Goal: Find contact information: Find contact information

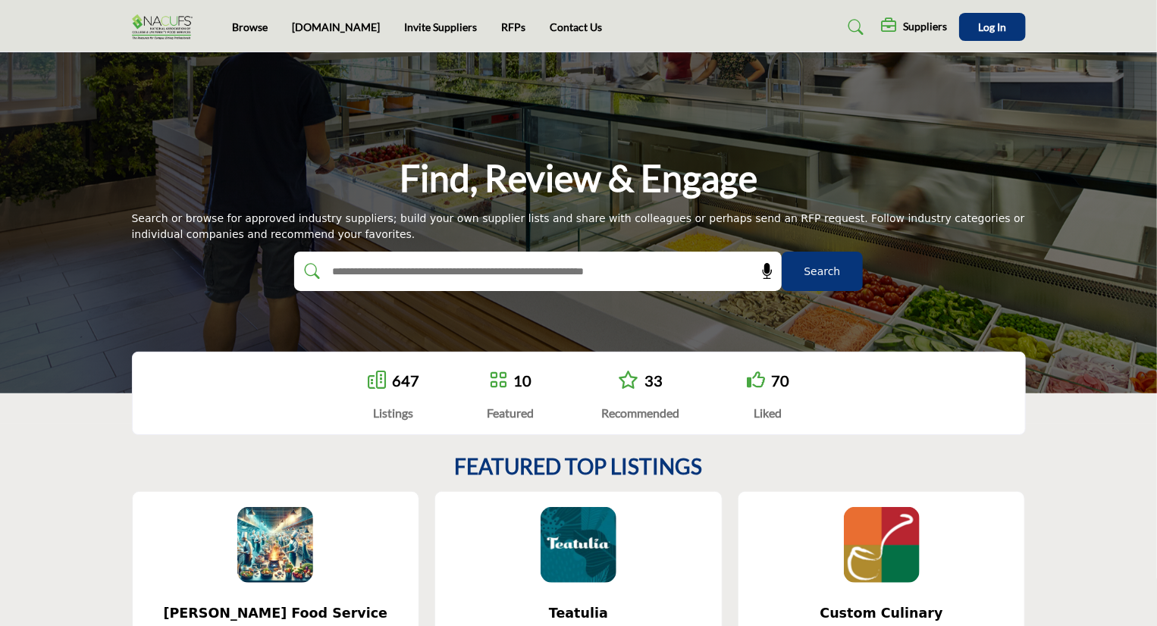
click at [403, 274] on input "text" at bounding box center [506, 271] width 362 height 23
type input "**********"
click at [782, 252] on button "Search" at bounding box center [822, 271] width 81 height 39
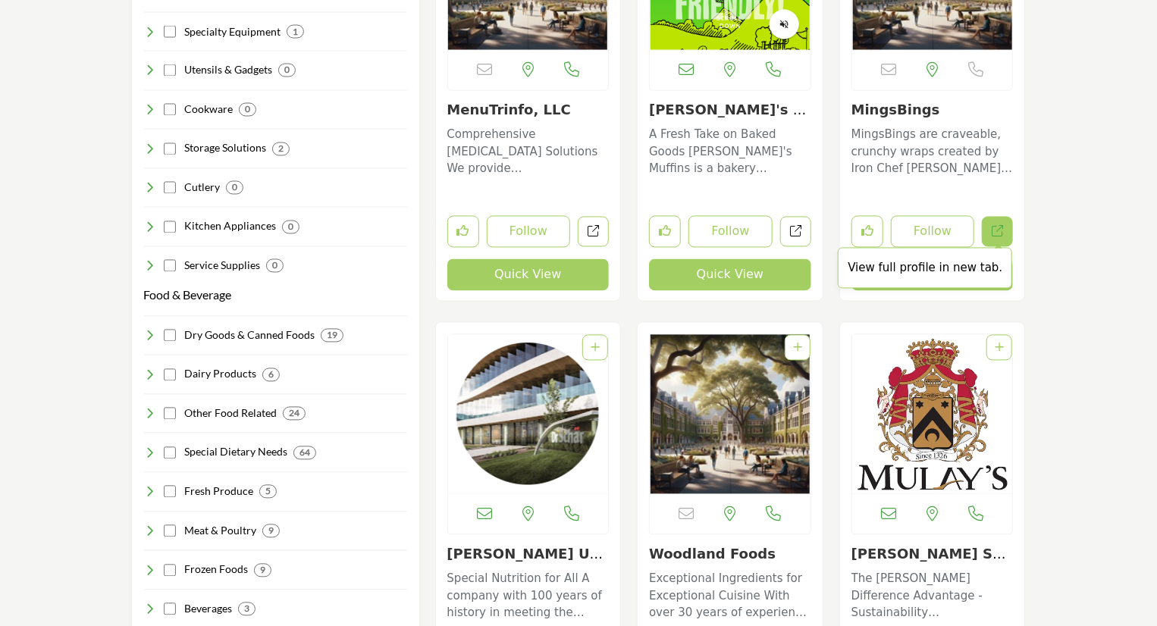
scroll to position [1516, 0]
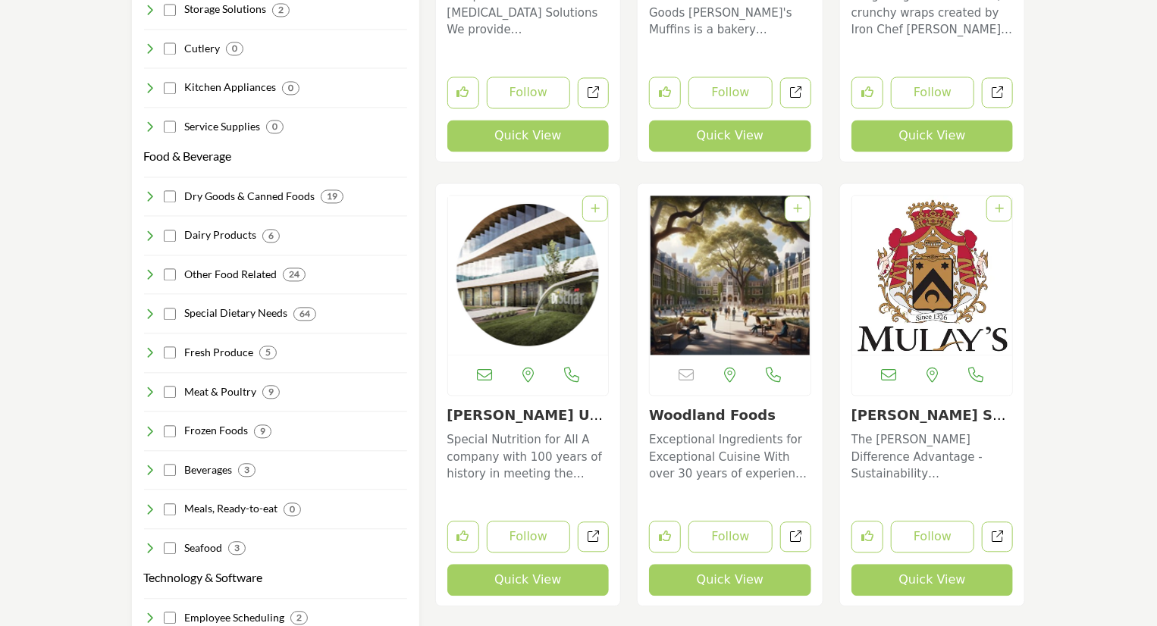
click at [695, 416] on link "Woodland Foods" at bounding box center [712, 415] width 127 height 16
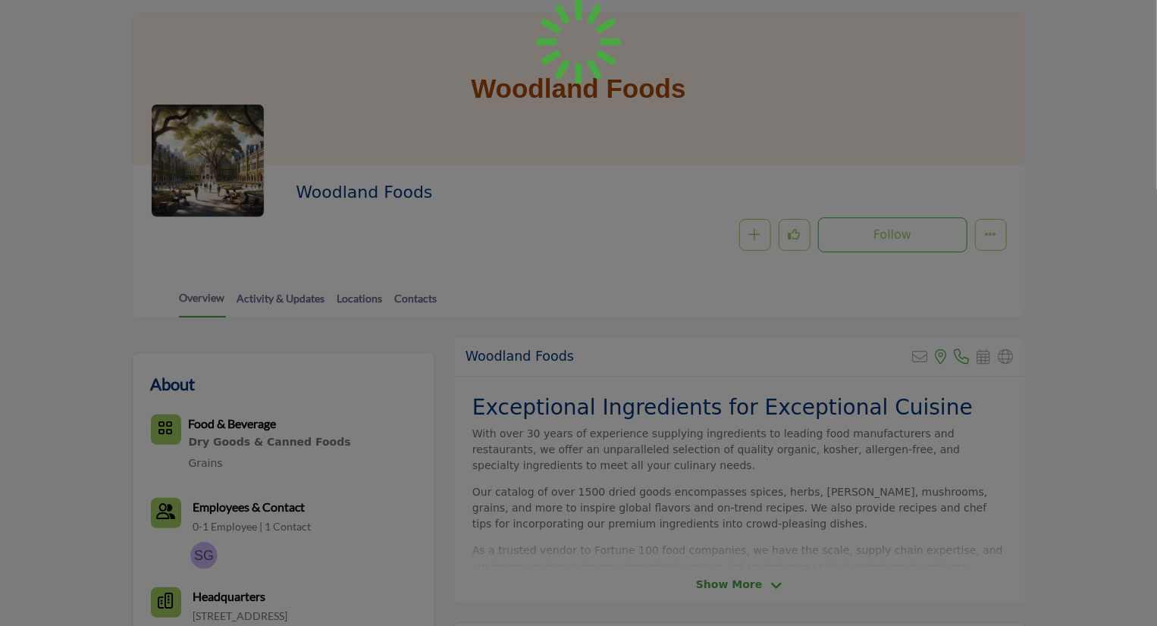
scroll to position [152, 0]
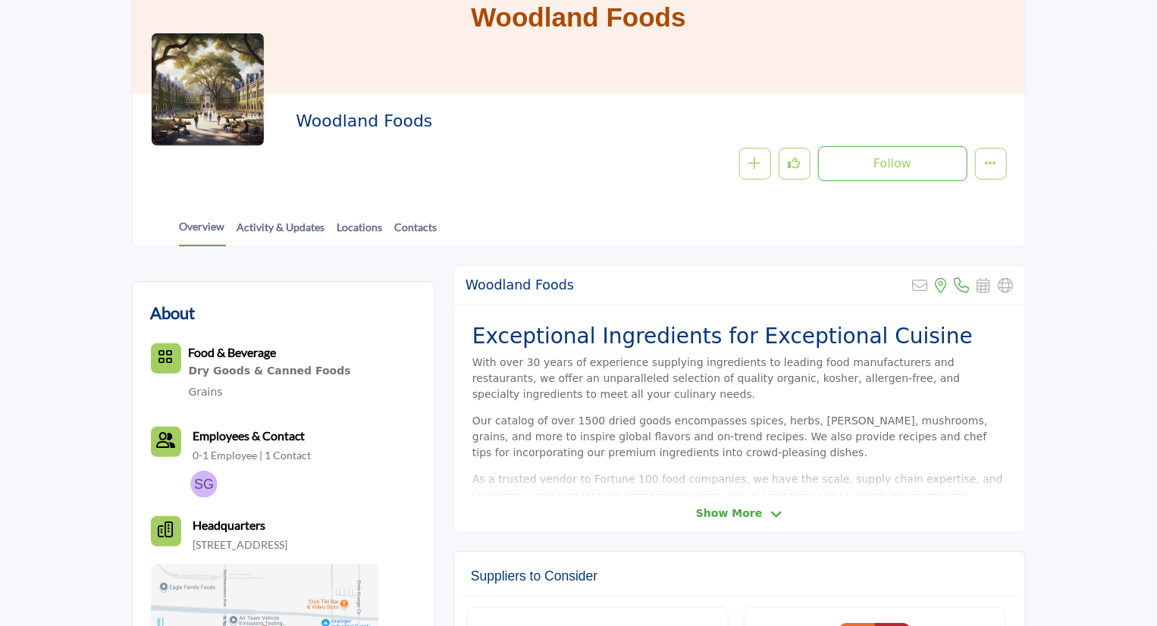
click at [744, 510] on span "Show More" at bounding box center [729, 514] width 66 height 16
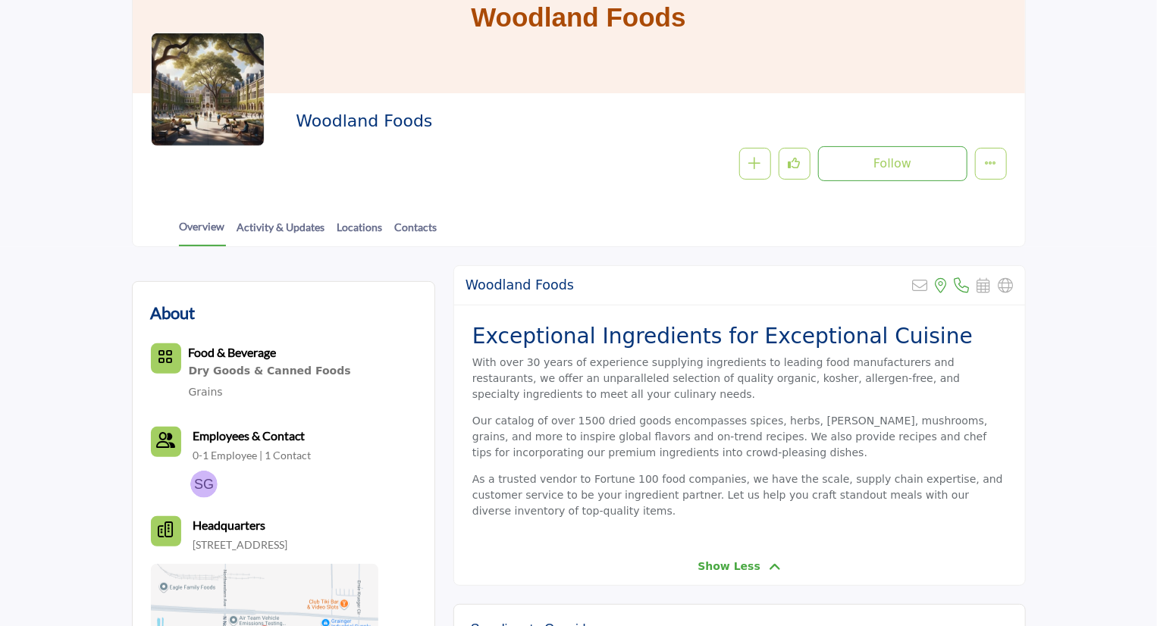
click at [209, 487] on img at bounding box center [203, 484] width 27 height 27
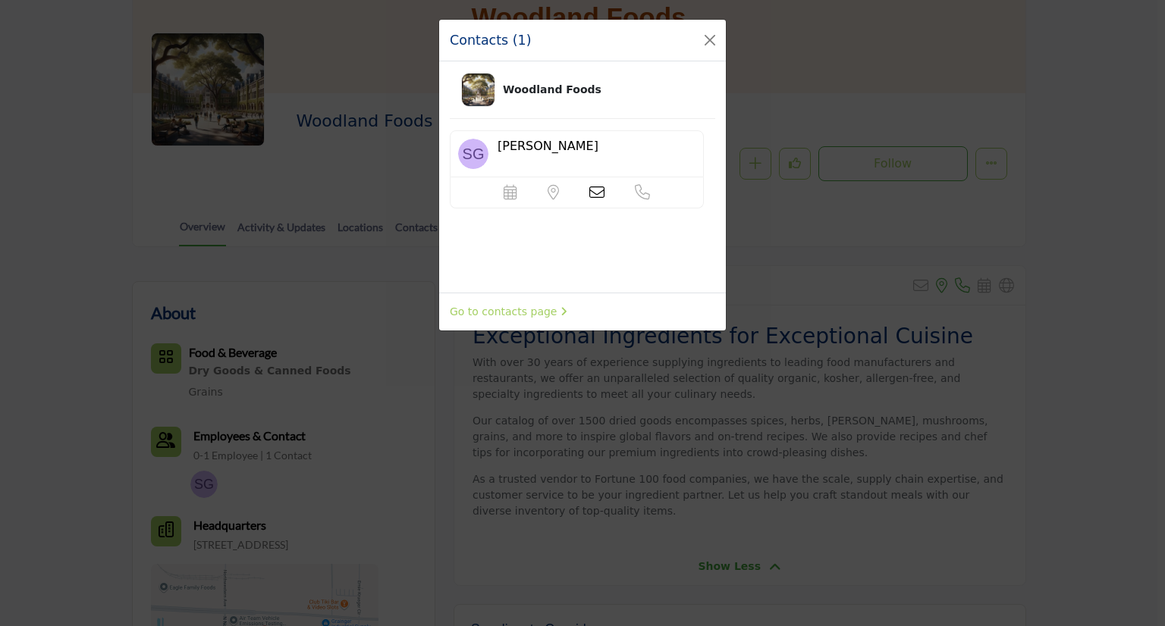
click at [594, 186] on icon at bounding box center [596, 192] width 15 height 15
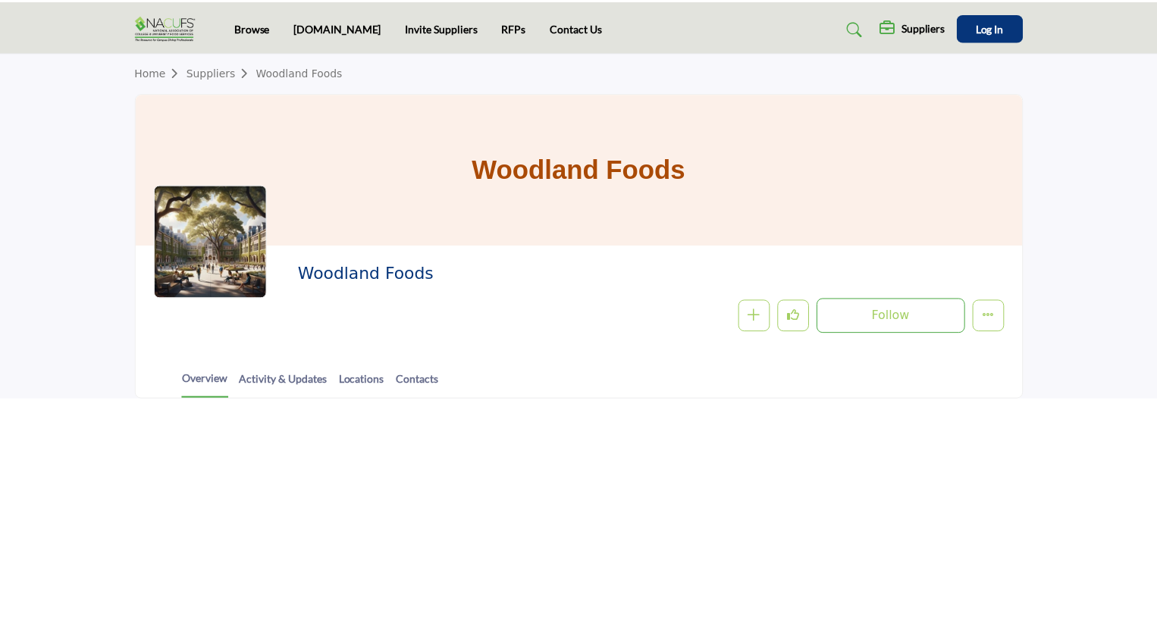
scroll to position [91, 0]
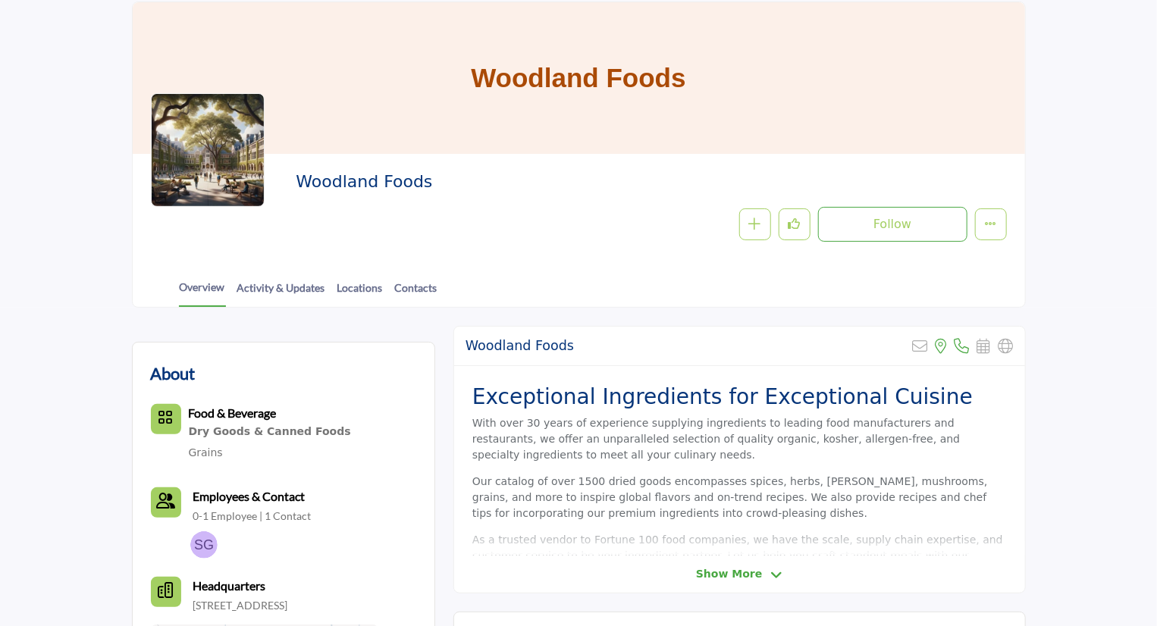
click at [206, 539] on img at bounding box center [203, 545] width 27 height 27
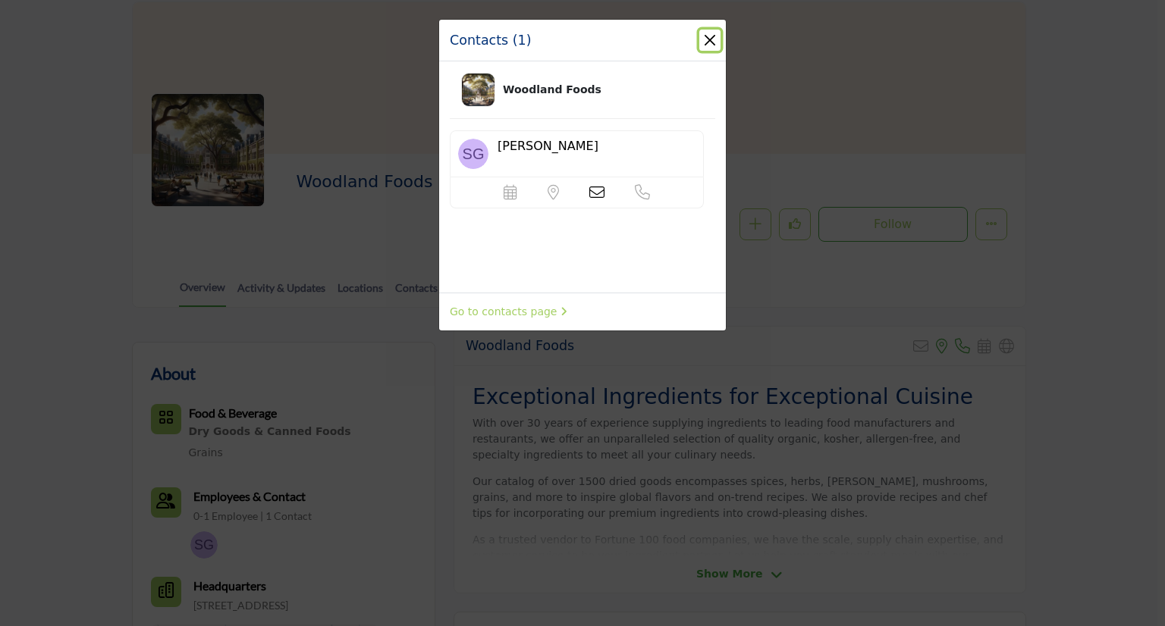
click at [710, 40] on button "Close" at bounding box center [709, 40] width 21 height 21
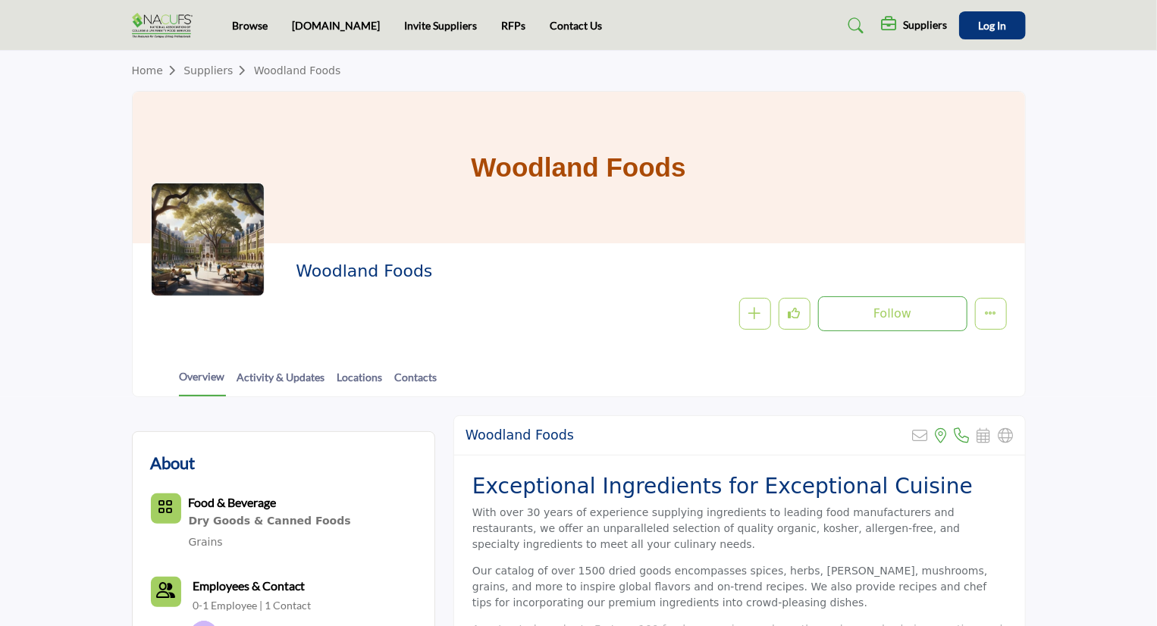
scroll to position [0, 0]
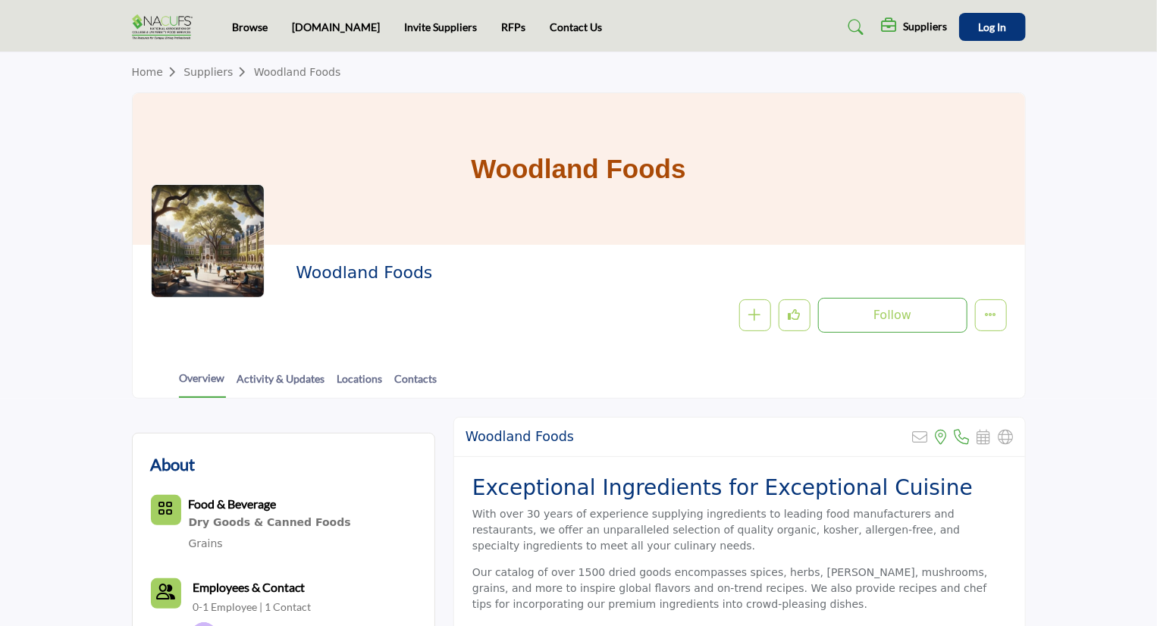
click at [204, 77] on link "Suppliers" at bounding box center [218, 72] width 70 height 12
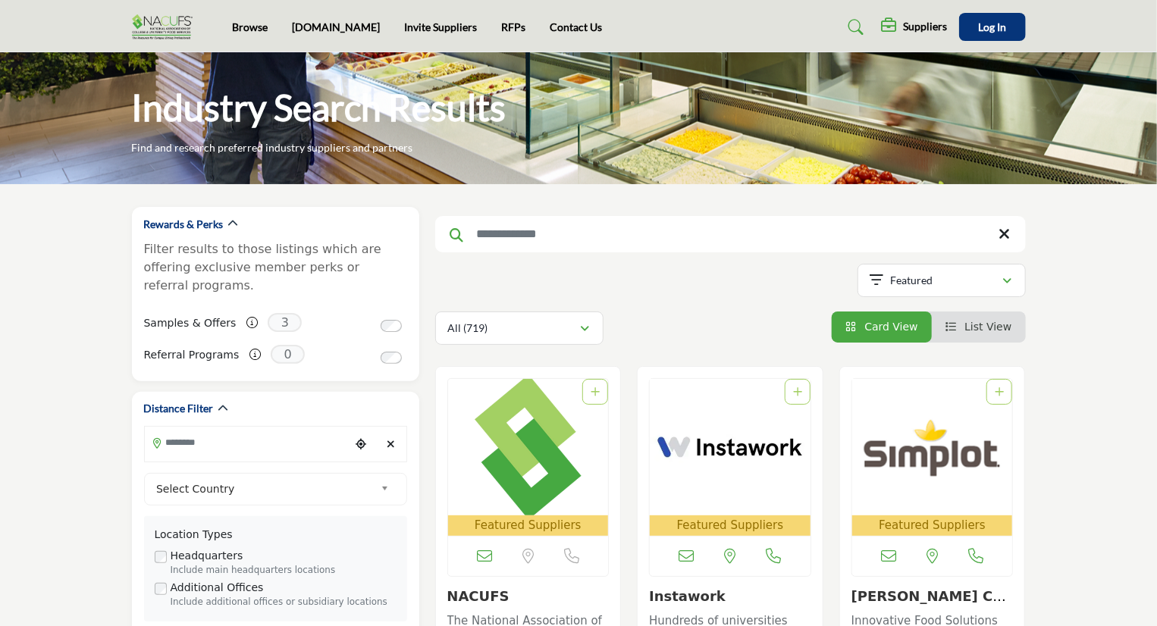
click at [541, 230] on input "Search Keyword" at bounding box center [730, 234] width 591 height 36
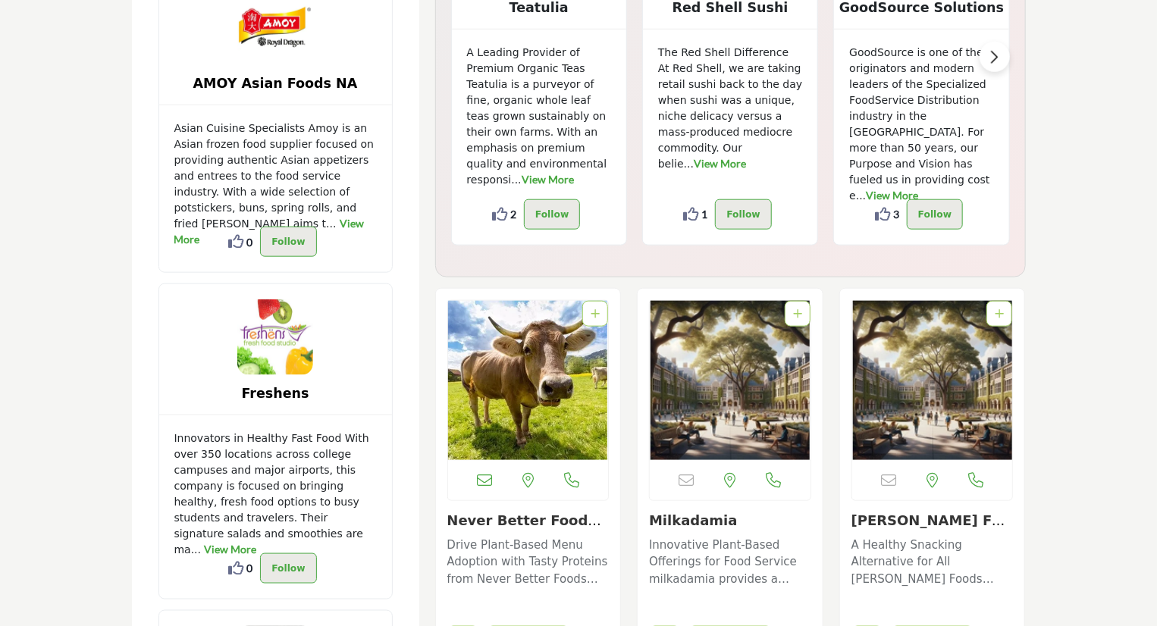
scroll to position [3715, 0]
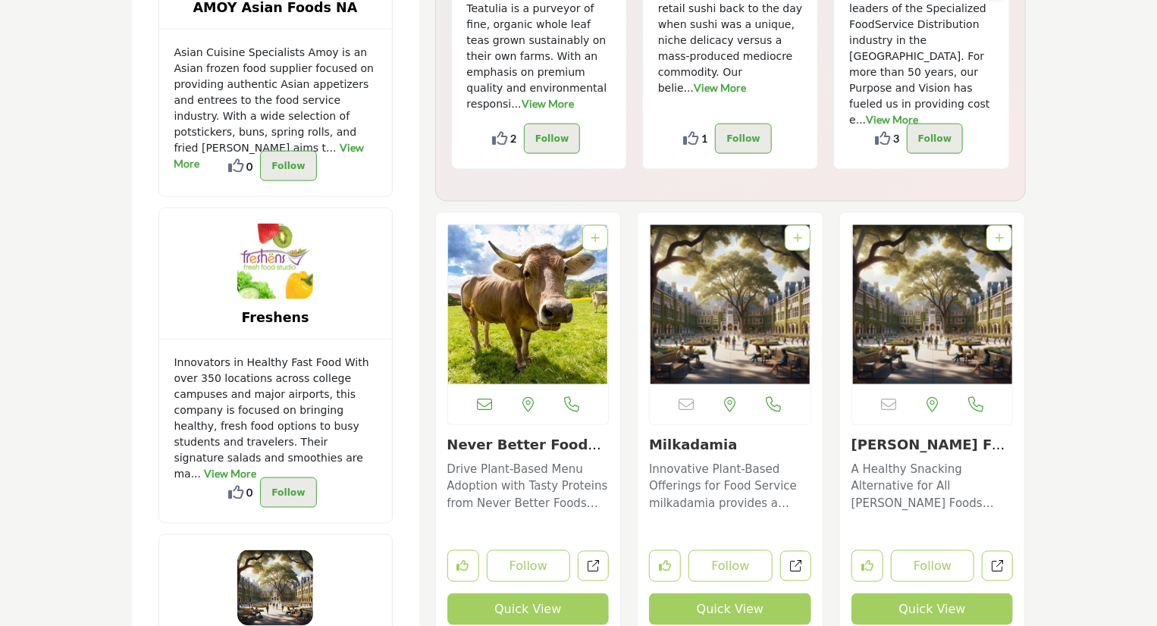
type input "**********"
click at [919, 437] on link "[PERSON_NAME] Foods" at bounding box center [930, 453] width 159 height 33
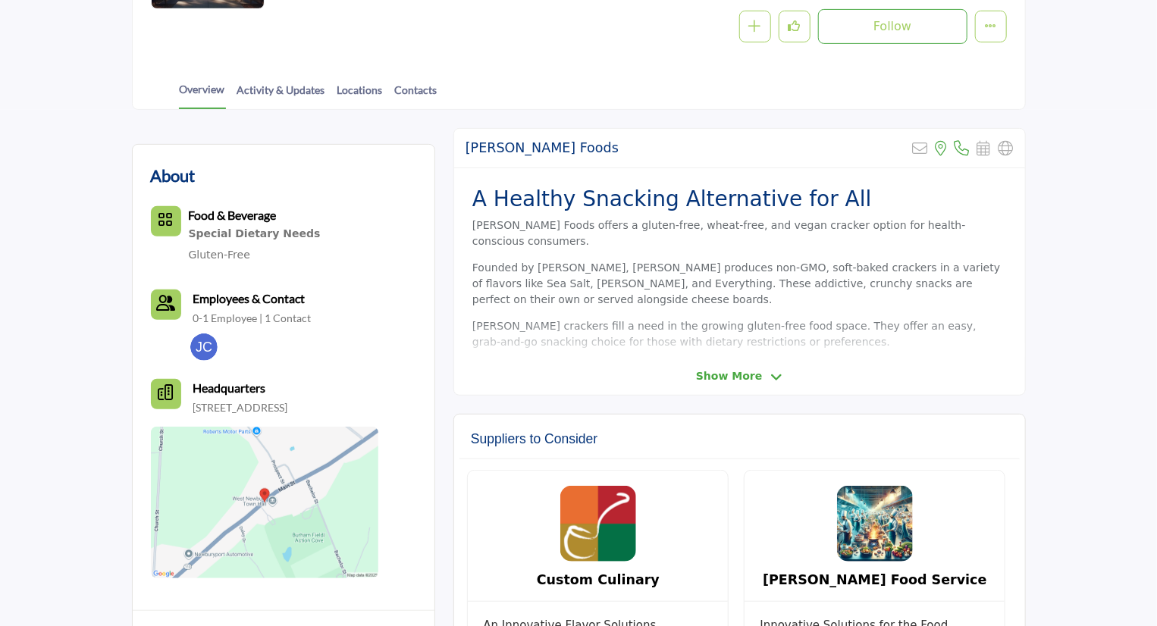
scroll to position [303, 0]
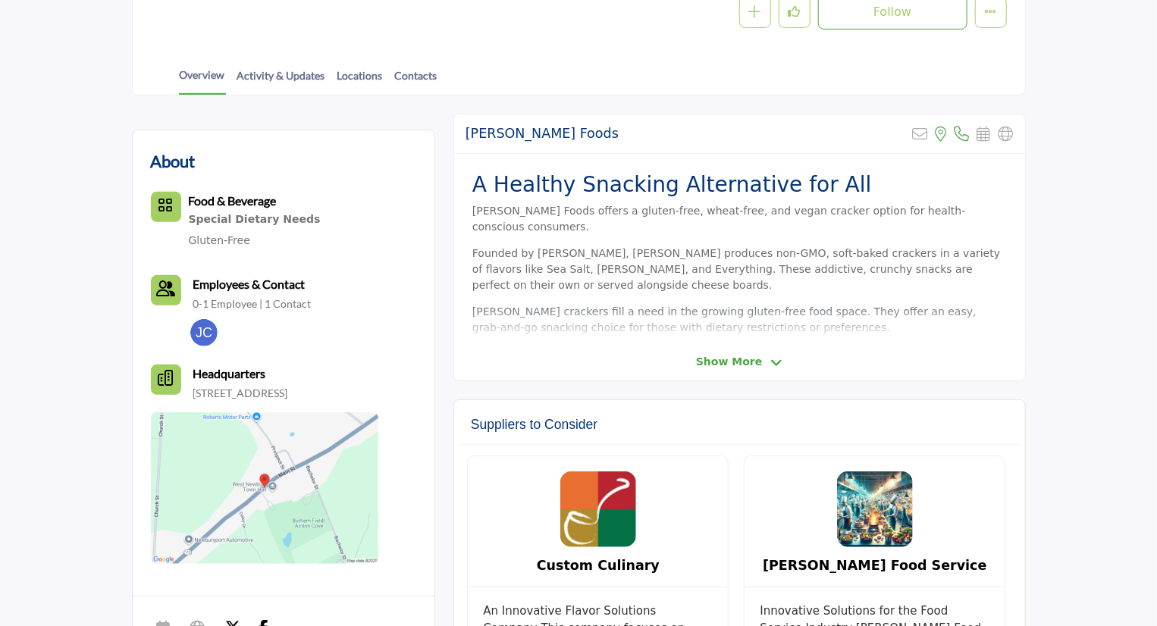
click at [735, 363] on span "Show More" at bounding box center [729, 362] width 66 height 16
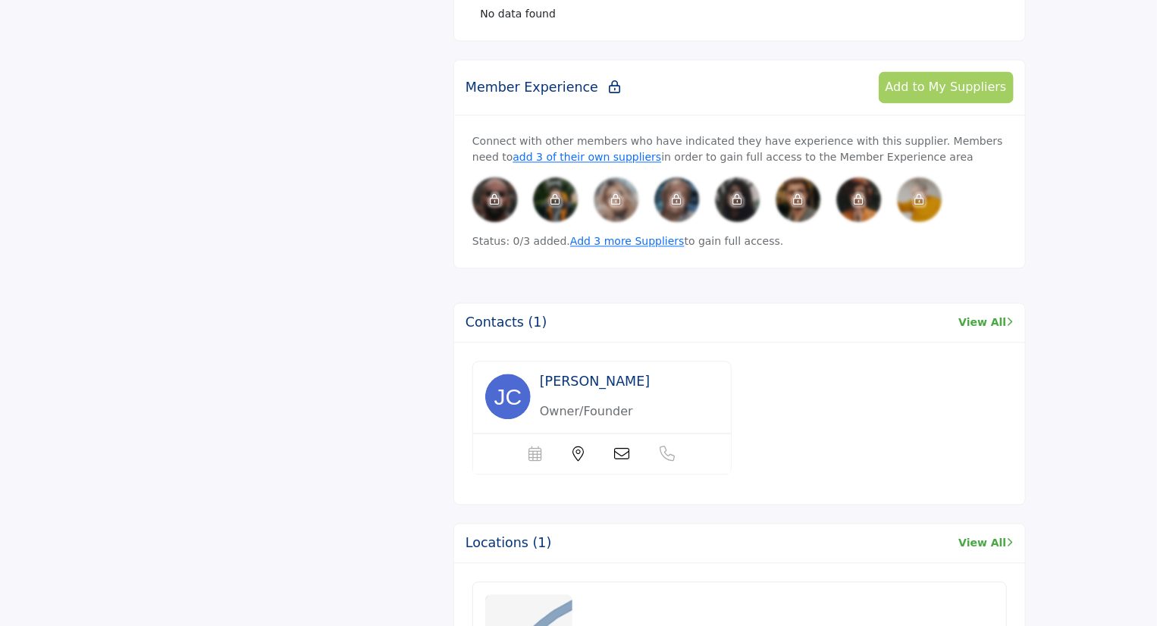
scroll to position [1441, 0]
click at [986, 315] on link "View All" at bounding box center [985, 323] width 55 height 16
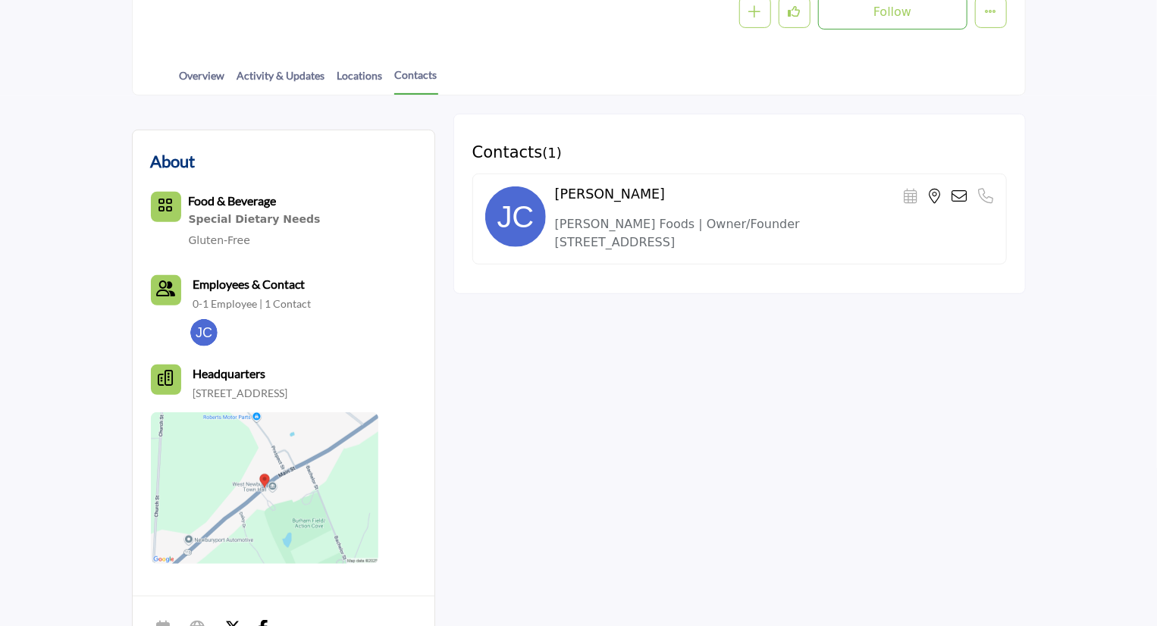
scroll to position [152, 0]
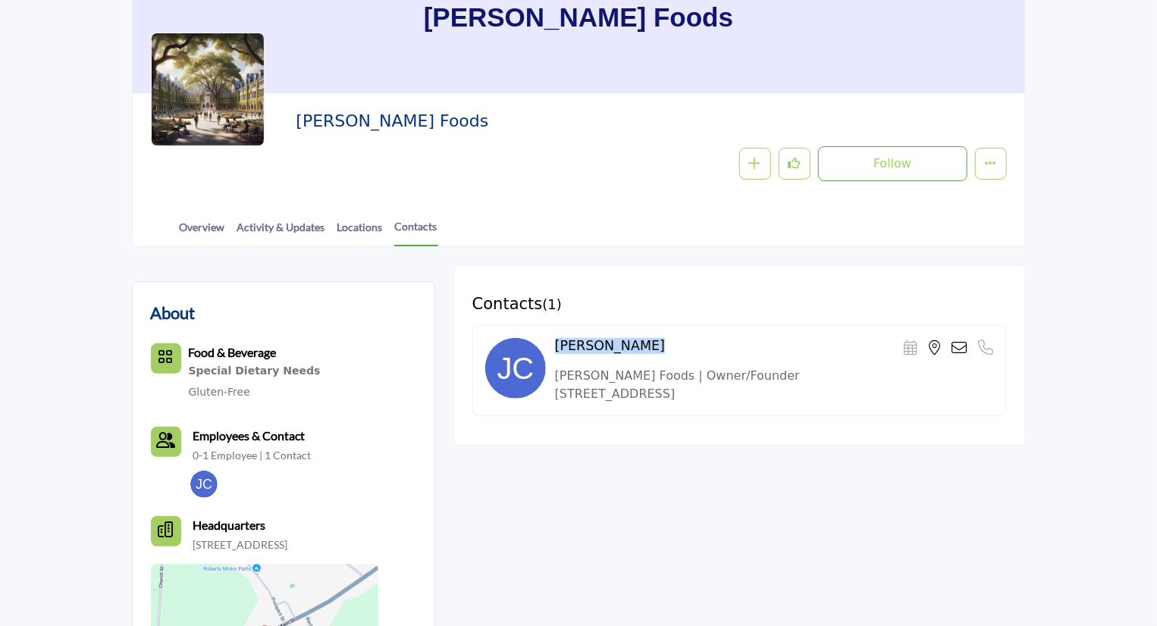
drag, startPoint x: 635, startPoint y: 347, endPoint x: 548, endPoint y: 345, distance: 86.5
click at [548, 345] on div "[PERSON_NAME] Scheduler URL is currently unavailable for this contact." at bounding box center [739, 370] width 535 height 91
copy div "[PERSON_NAME]"
